Goal: Task Accomplishment & Management: Complete application form

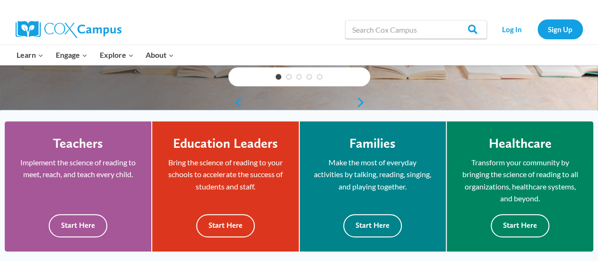
scroll to position [214, 0]
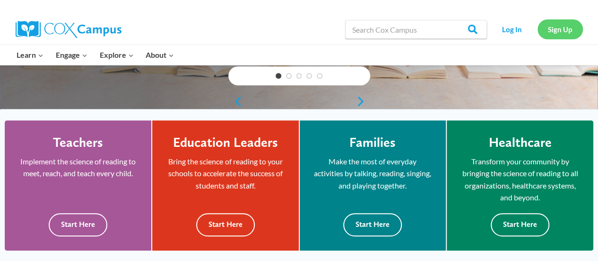
click at [560, 25] on link "Sign Up" at bounding box center [560, 28] width 45 height 19
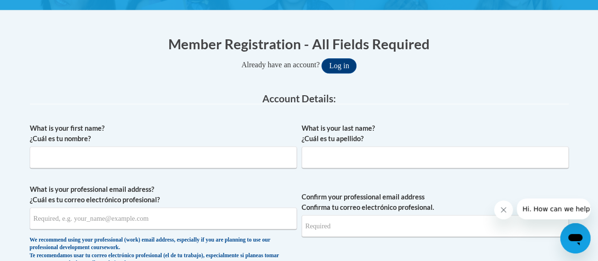
scroll to position [169, 0]
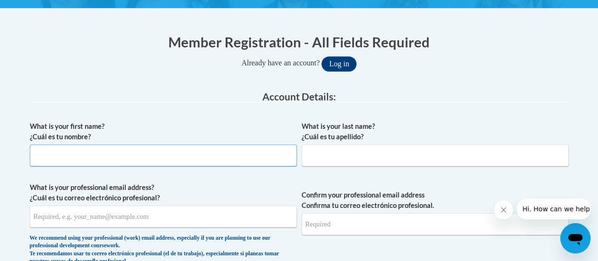
click at [60, 156] on input "What is your first name? ¿Cuál es tu nombre?" at bounding box center [163, 155] width 267 height 22
type input "[PERSON_NAME]"
click at [316, 164] on input "What is your last name? ¿Cuál es tu apellido?" at bounding box center [435, 155] width 267 height 22
type input "Baker"
type input "[EMAIL_ADDRESS][DOMAIN_NAME]"
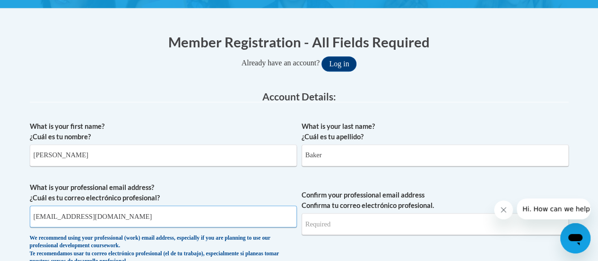
type input "[EMAIL_ADDRESS][DOMAIN_NAME]"
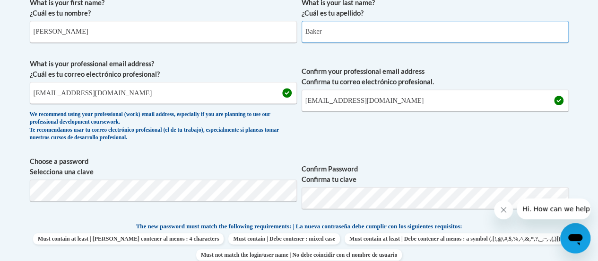
scroll to position [293, 0]
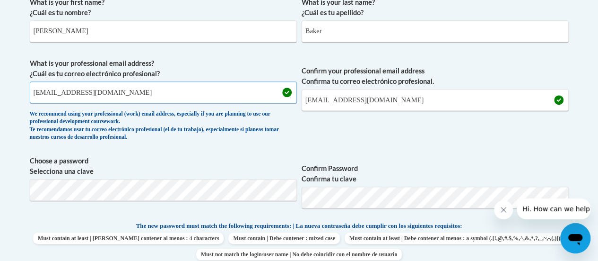
drag, startPoint x: 117, startPoint y: 94, endPoint x: 0, endPoint y: 97, distance: 117.3
click at [269, 96] on input "[PERSON_NAME][EMAIL_ADDRESS][PERSON_NAME][DOMAIN_NAME]" at bounding box center [163, 92] width 267 height 22
type input "[PERSON_NAME][EMAIL_ADDRESS][PERSON_NAME][DOMAIN_NAME]"
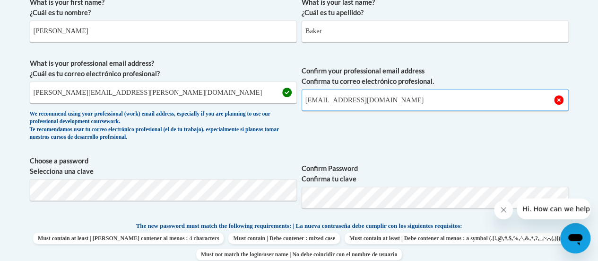
click at [391, 98] on input "[EMAIL_ADDRESS][DOMAIN_NAME]" at bounding box center [435, 100] width 267 height 22
type input "m"
type input "[PERSON_NAME][EMAIL_ADDRESS][PERSON_NAME][DOMAIN_NAME]"
drag, startPoint x: 391, startPoint y: 98, endPoint x: 393, endPoint y: 92, distance: 6.8
click at [393, 92] on input "[PERSON_NAME][EMAIL_ADDRESS][PERSON_NAME][DOMAIN_NAME]" at bounding box center [435, 100] width 267 height 22
